Goal: Find specific page/section

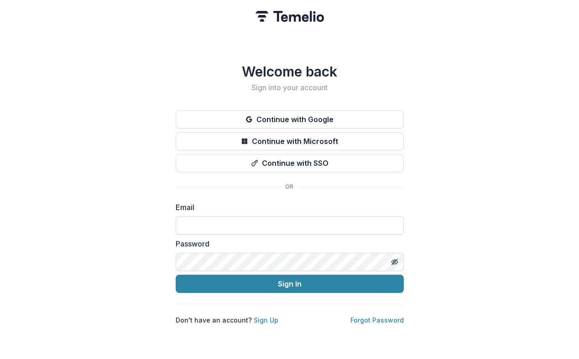
click at [295, 219] on input at bounding box center [290, 226] width 228 height 18
click at [0, 359] on com-1password-button at bounding box center [0, 359] width 0 height 0
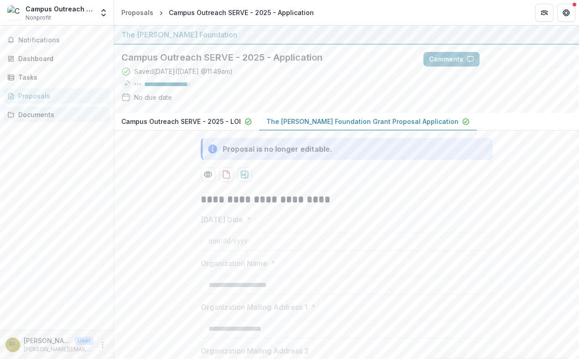
click at [23, 116] on div "Documents" at bounding box center [60, 115] width 84 height 10
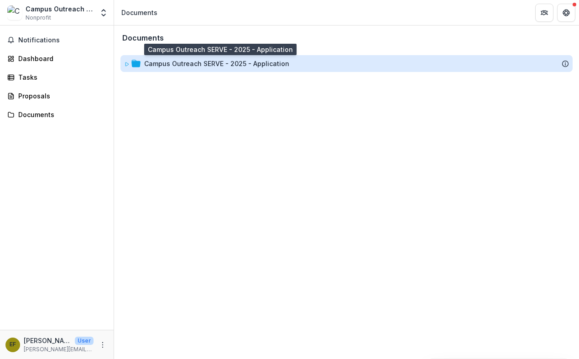
click at [167, 62] on div "Campus Outreach SERVE - 2025 - Application" at bounding box center [216, 64] width 145 height 10
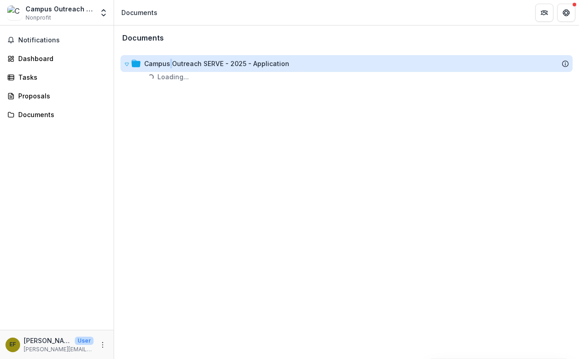
click at [167, 62] on div "Campus Outreach SERVE - 2025 - Application" at bounding box center [216, 64] width 145 height 10
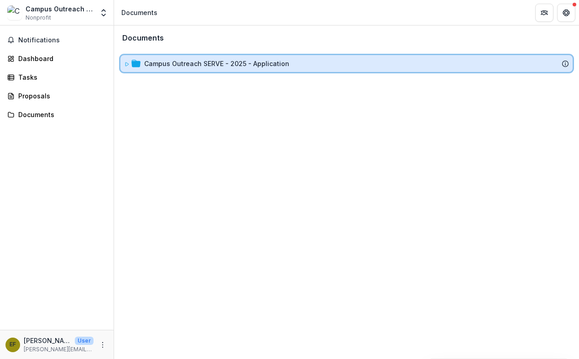
click at [129, 64] on icon at bounding box center [126, 64] width 5 height 5
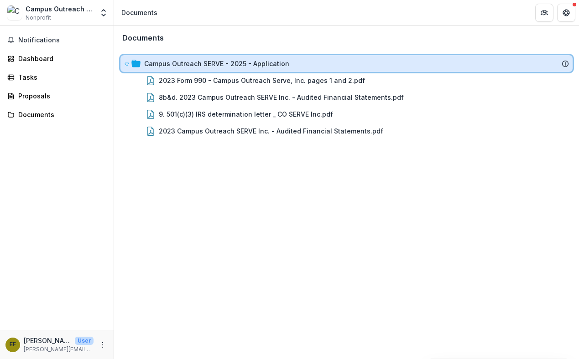
click at [126, 63] on icon at bounding box center [127, 64] width 4 height 3
